Goal: Task Accomplishment & Management: Complete application form

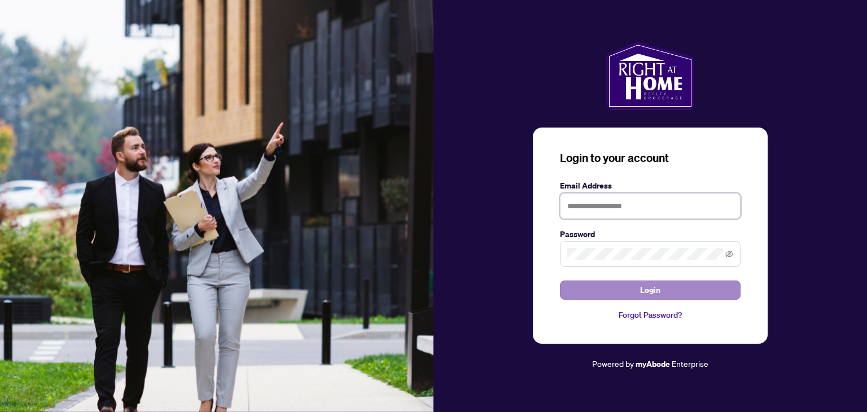
type input "**********"
click at [640, 288] on span "Login" at bounding box center [650, 290] width 20 height 18
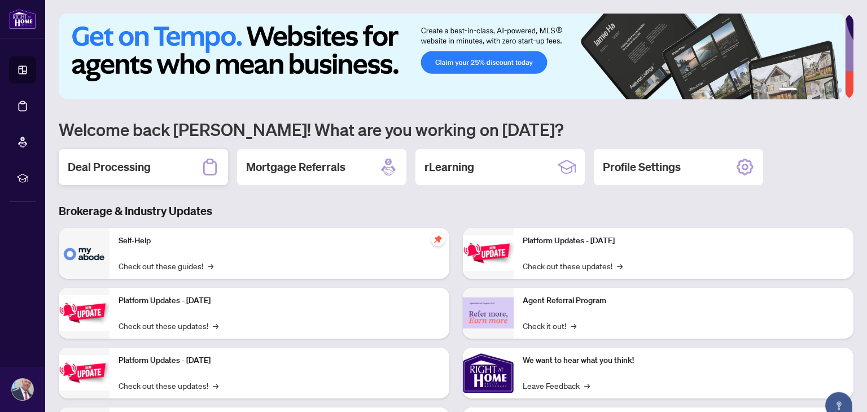
click at [151, 171] on div "Deal Processing" at bounding box center [143, 167] width 169 height 36
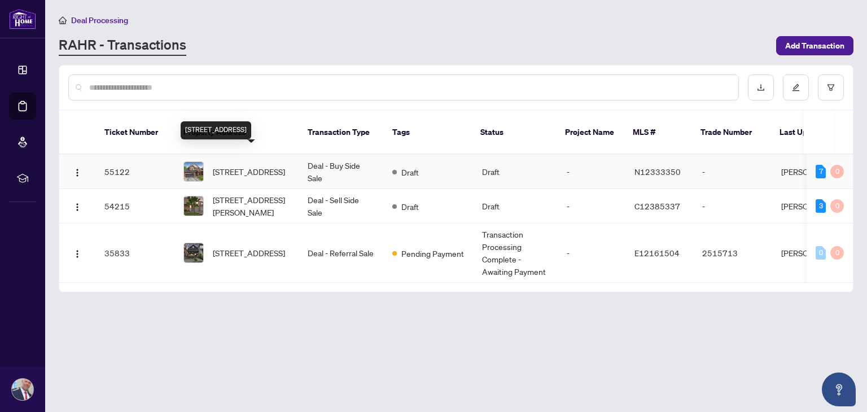
click at [252, 165] on span "[STREET_ADDRESS]" at bounding box center [249, 171] width 72 height 12
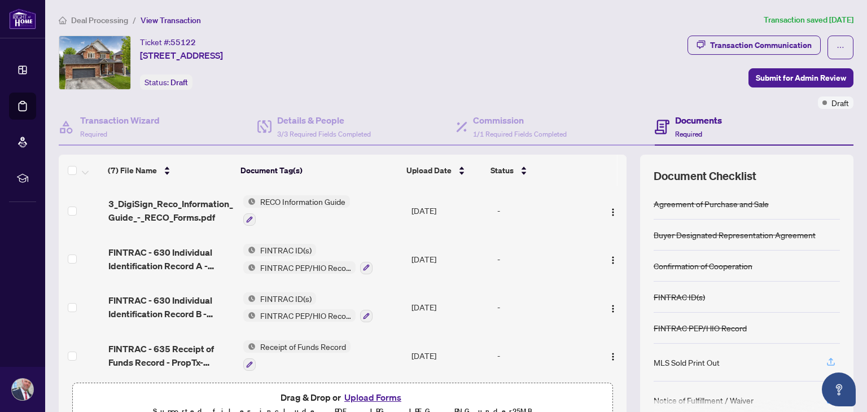
click at [825, 359] on icon "button" at bounding box center [830, 362] width 10 height 10
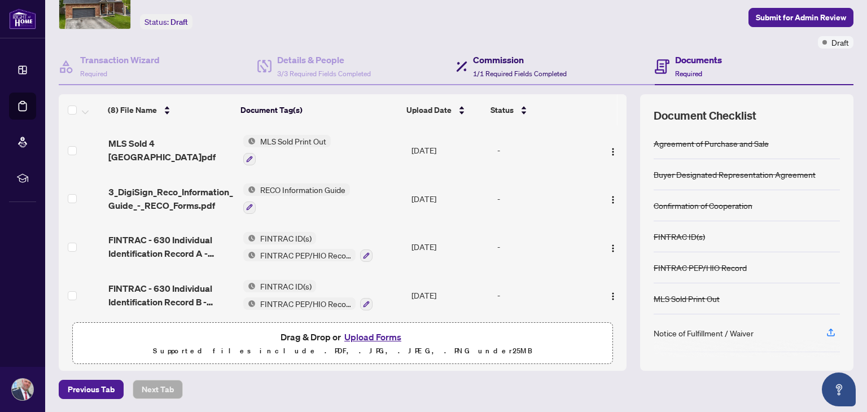
click at [483, 61] on h4 "Commission" at bounding box center [520, 60] width 94 height 14
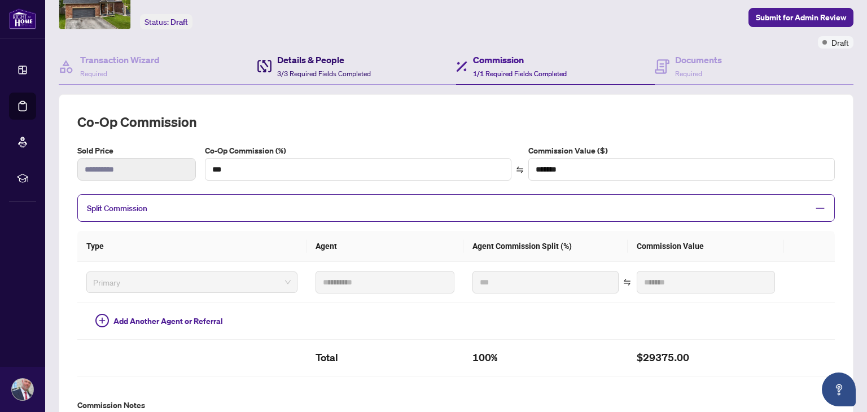
click at [290, 64] on h4 "Details & People" at bounding box center [324, 60] width 94 height 14
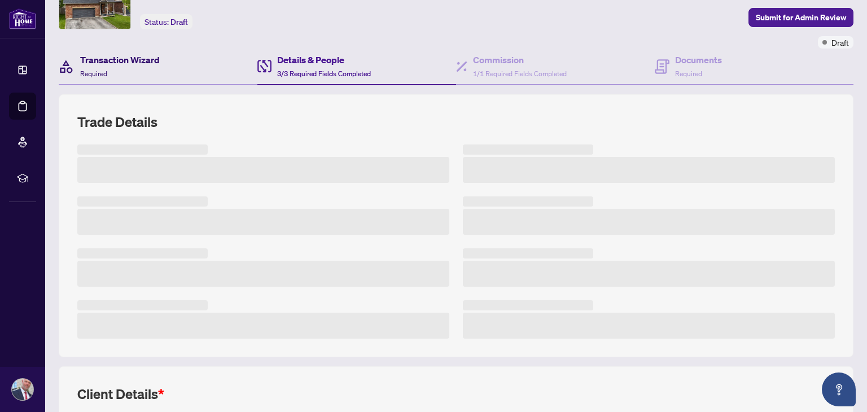
click at [111, 64] on h4 "Transaction Wizard" at bounding box center [120, 60] width 80 height 14
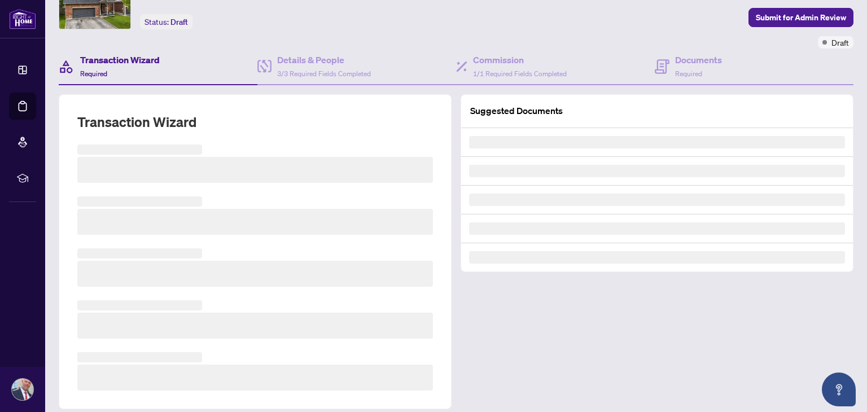
scroll to position [60, 0]
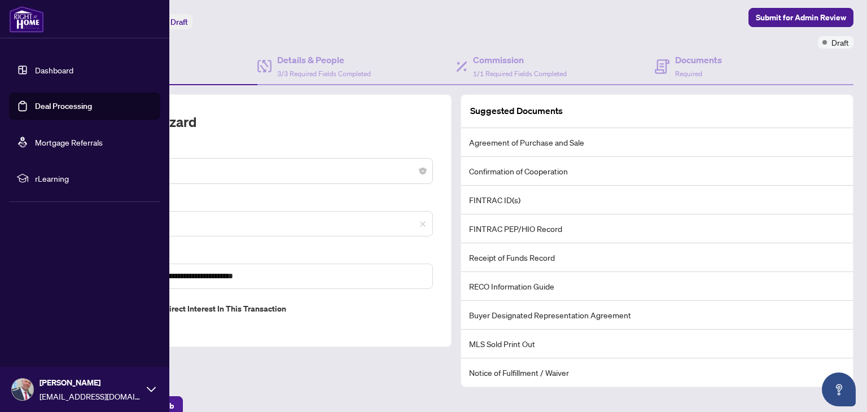
click at [50, 68] on link "Dashboard" at bounding box center [54, 70] width 38 height 10
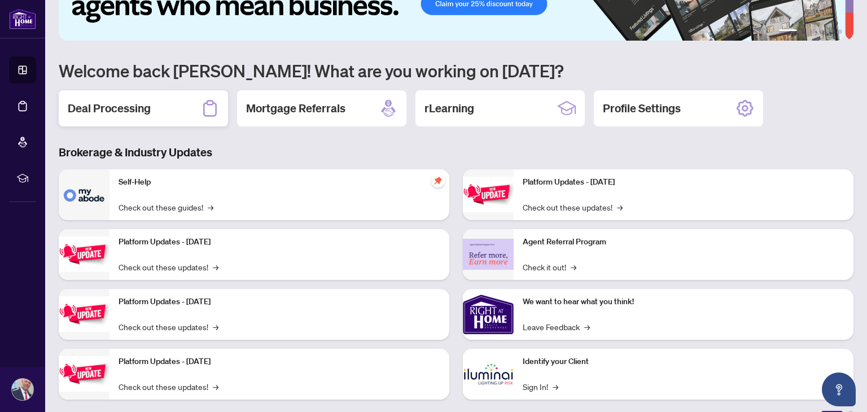
click at [134, 118] on div "Deal Processing" at bounding box center [143, 108] width 169 height 36
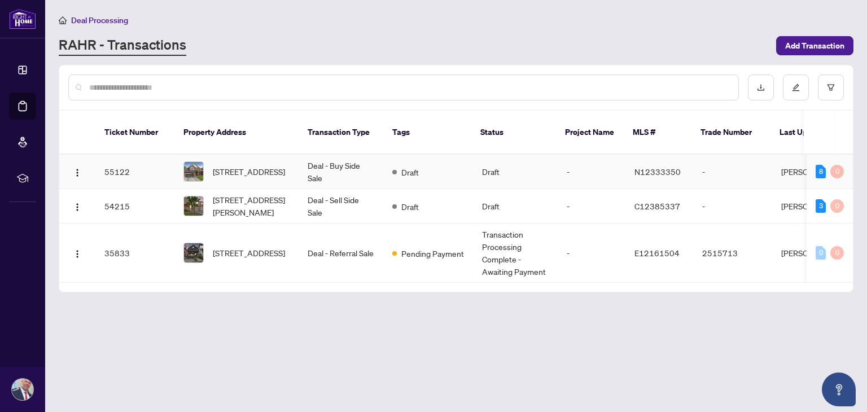
click at [348, 156] on td "Deal - Buy Side Sale" at bounding box center [340, 172] width 85 height 34
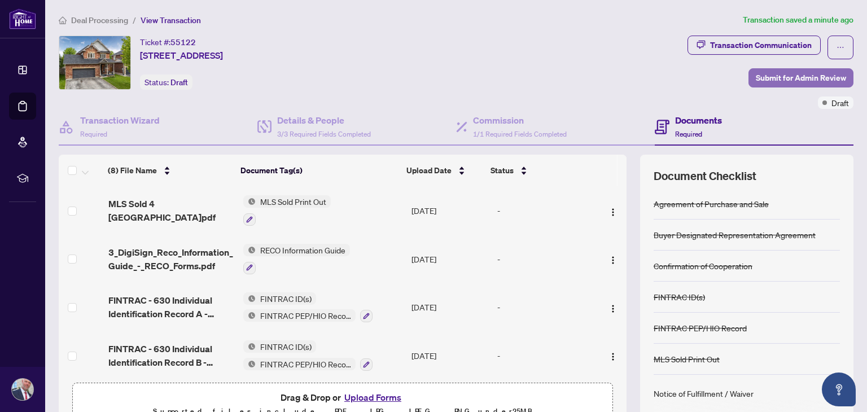
click at [781, 82] on span "Submit for Admin Review" at bounding box center [800, 78] width 90 height 18
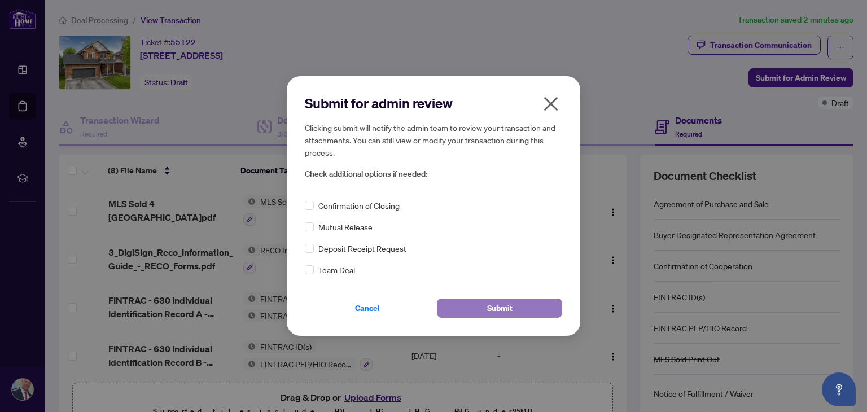
click at [513, 307] on button "Submit" at bounding box center [499, 307] width 125 height 19
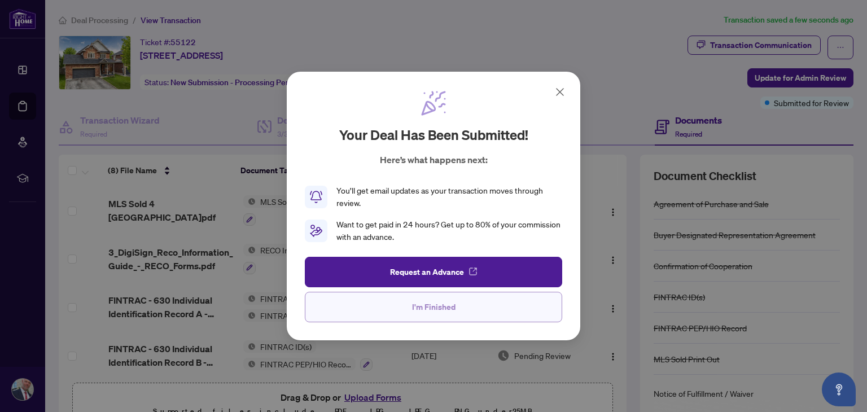
click at [461, 313] on button "I'm Finished" at bounding box center [433, 307] width 257 height 30
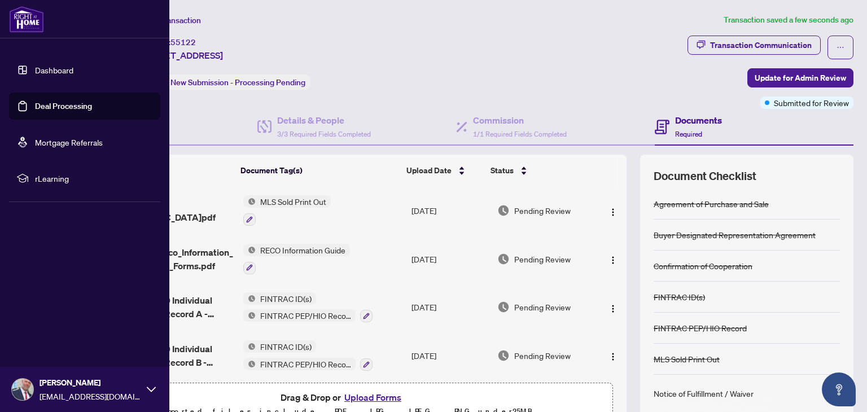
click at [35, 68] on link "Dashboard" at bounding box center [54, 70] width 38 height 10
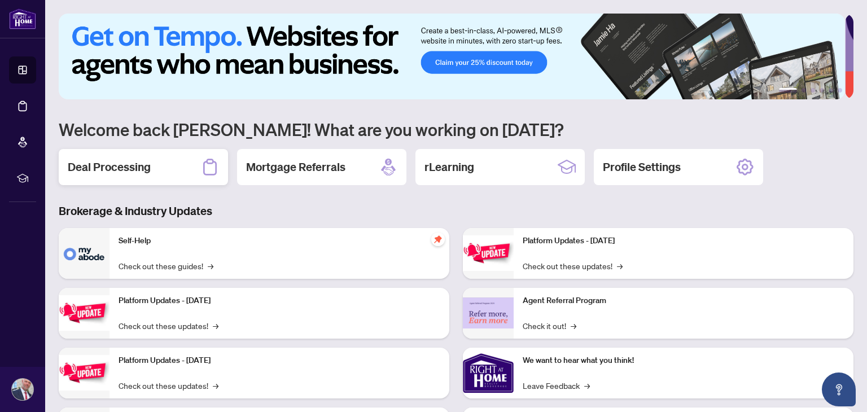
click at [93, 160] on h2 "Deal Processing" at bounding box center [109, 167] width 83 height 16
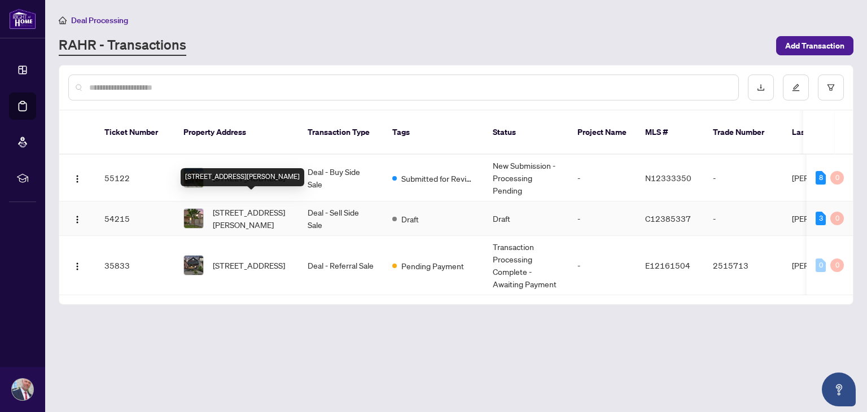
click at [269, 206] on span "[STREET_ADDRESS][PERSON_NAME]" at bounding box center [251, 218] width 77 height 25
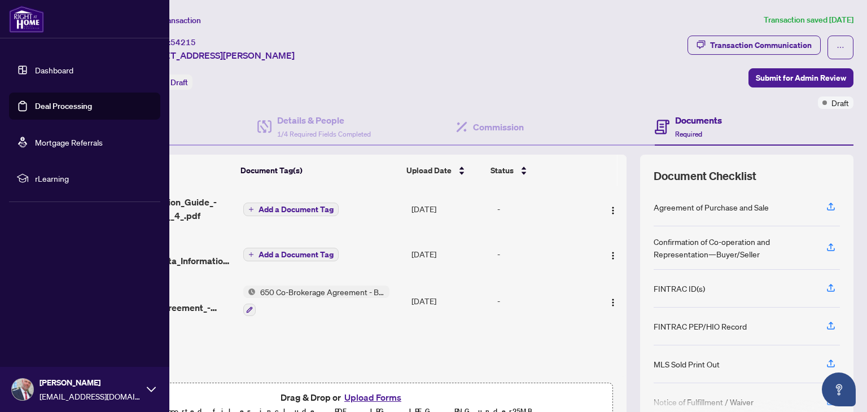
click at [54, 71] on link "Dashboard" at bounding box center [54, 70] width 38 height 10
